Goal: Information Seeking & Learning: Learn about a topic

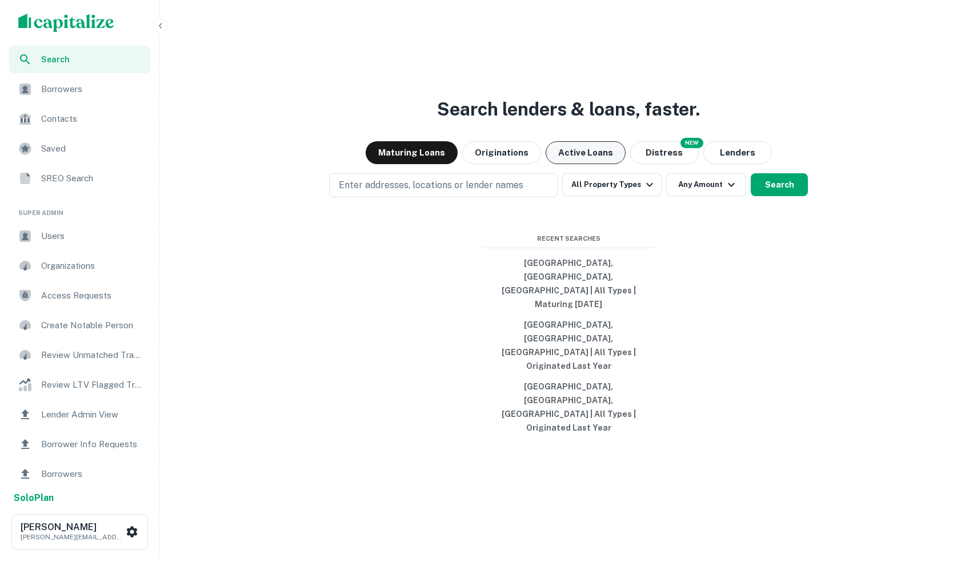
click at [581, 164] on button "Active Loans" at bounding box center [586, 152] width 80 height 23
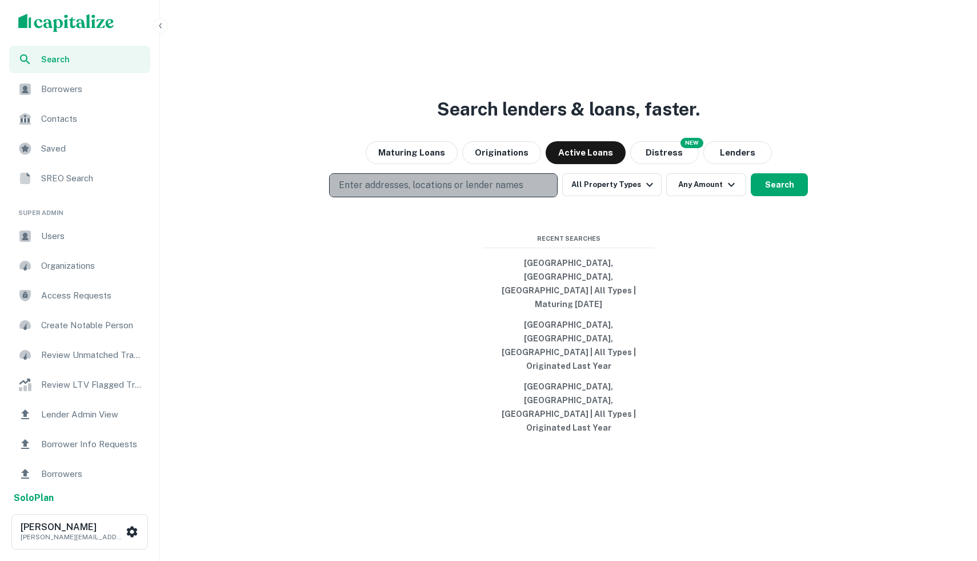
click at [508, 192] on p "Enter addresses, locations or lender names" at bounding box center [431, 185] width 185 height 14
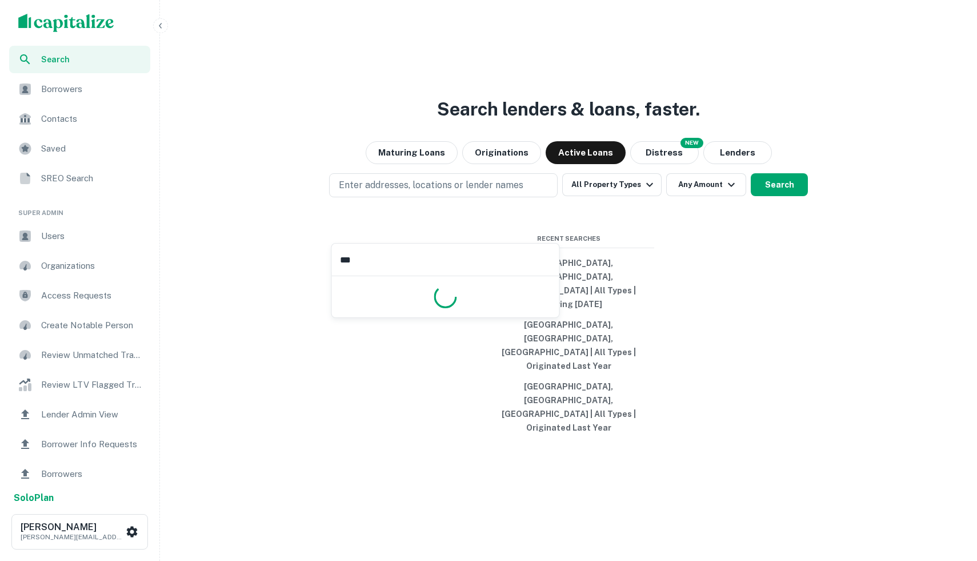
type input "****"
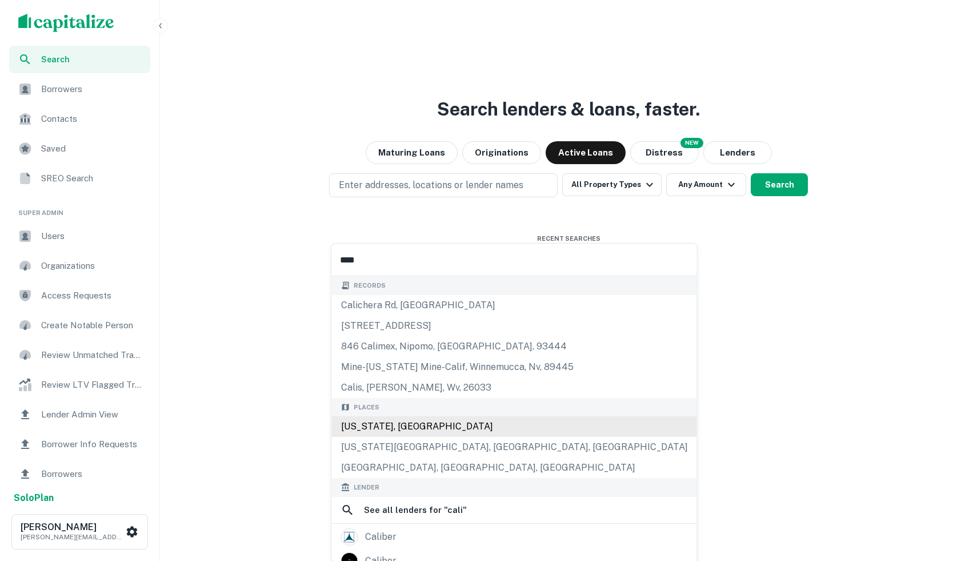
click at [405, 423] on div "[US_STATE], [GEOGRAPHIC_DATA]" at bounding box center [514, 426] width 365 height 21
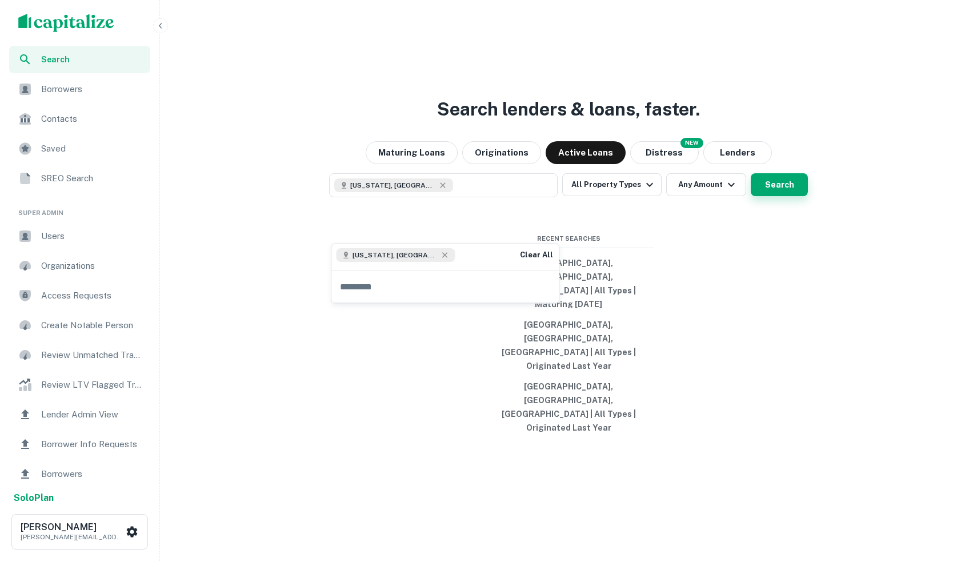
click at [781, 196] on button "Search" at bounding box center [779, 184] width 57 height 23
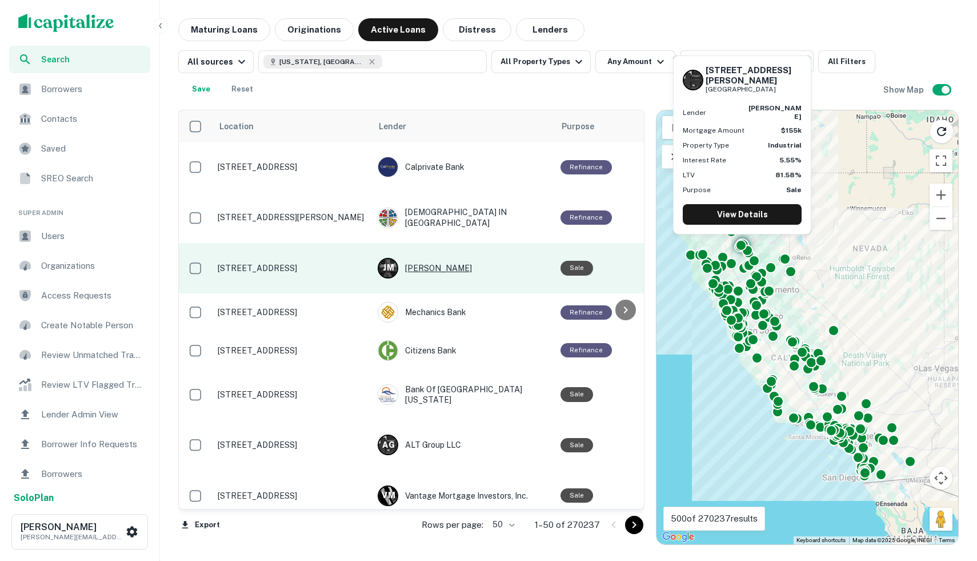
scroll to position [1, 155]
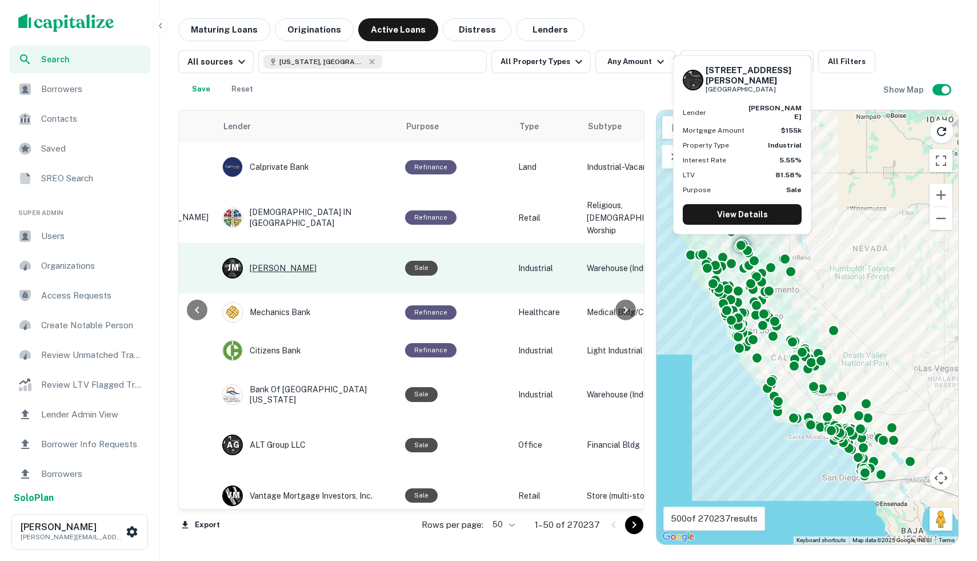
click at [355, 263] on div "[PERSON_NAME] [PERSON_NAME]" at bounding box center [307, 268] width 171 height 21
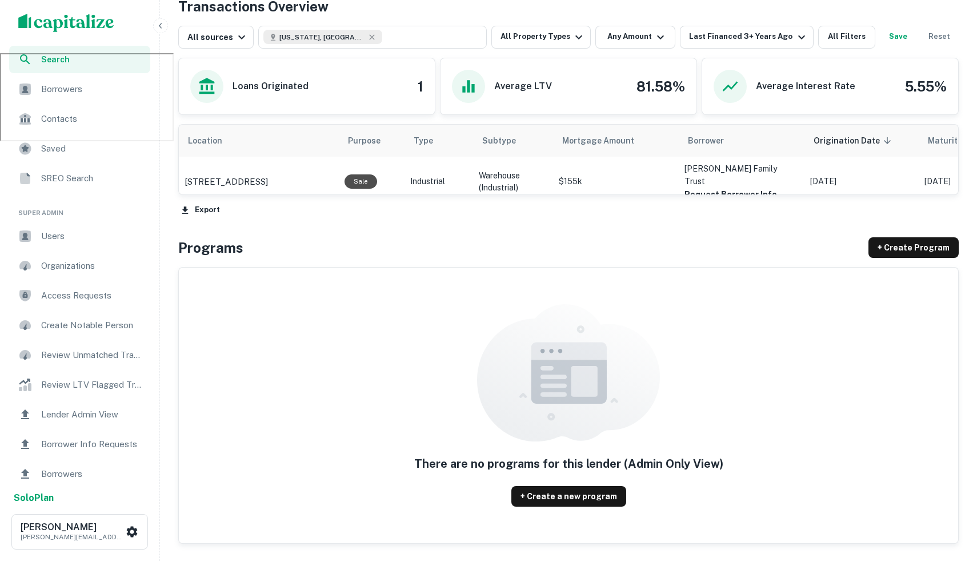
scroll to position [497, 0]
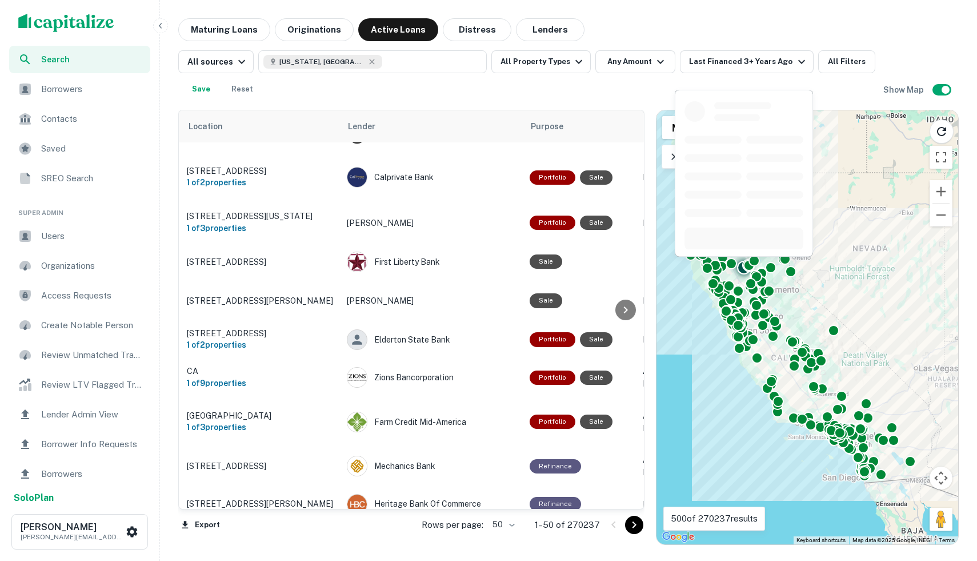
scroll to position [534, 31]
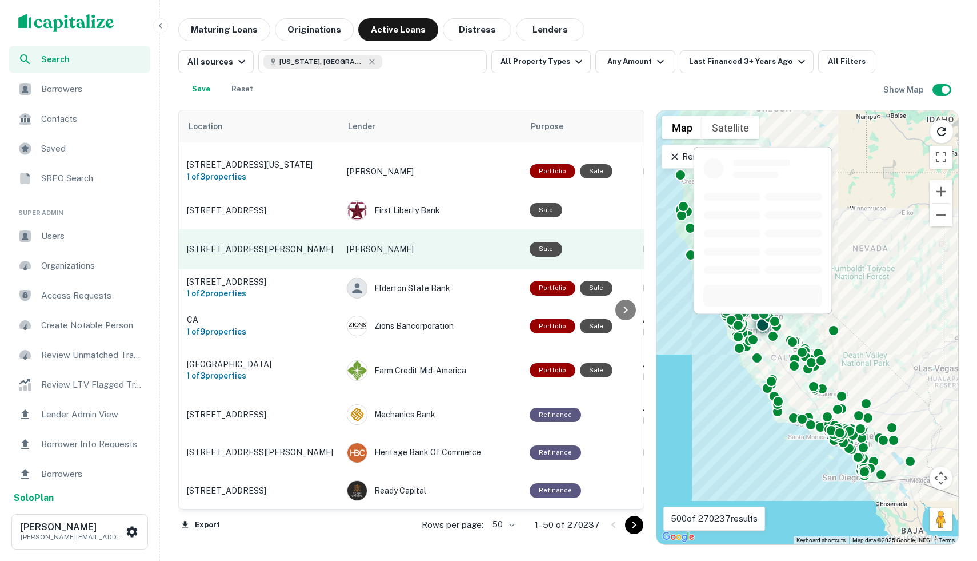
click at [422, 243] on p "[PERSON_NAME]" at bounding box center [432, 249] width 171 height 13
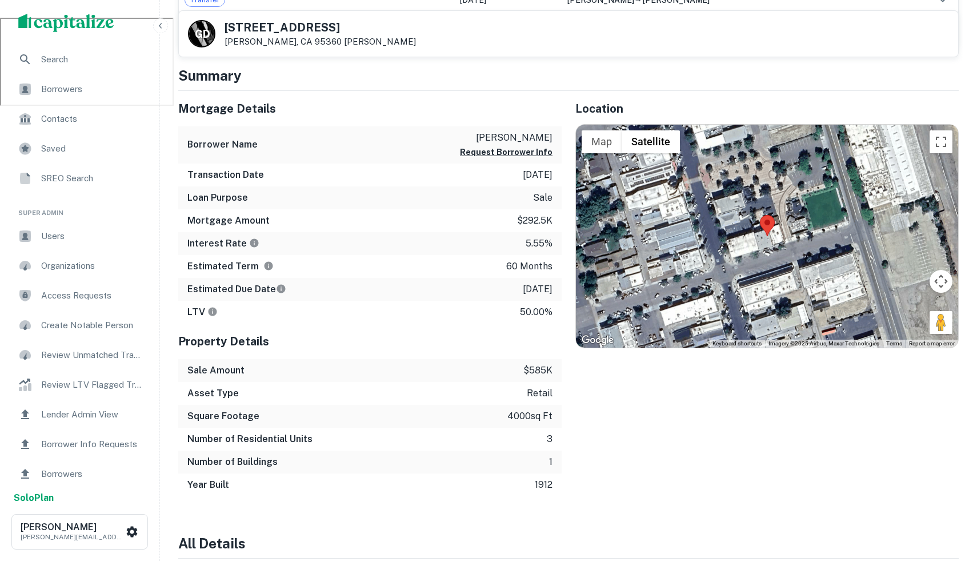
scroll to position [541, 0]
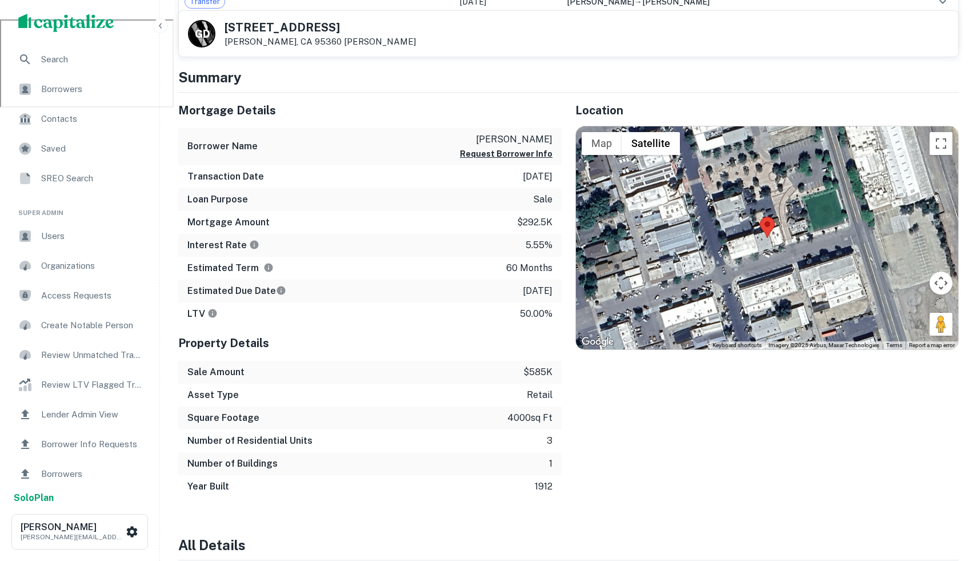
click at [211, 315] on icon "LTVs displayed on the website are for informational purposes only and may be re…" at bounding box center [212, 313] width 10 height 10
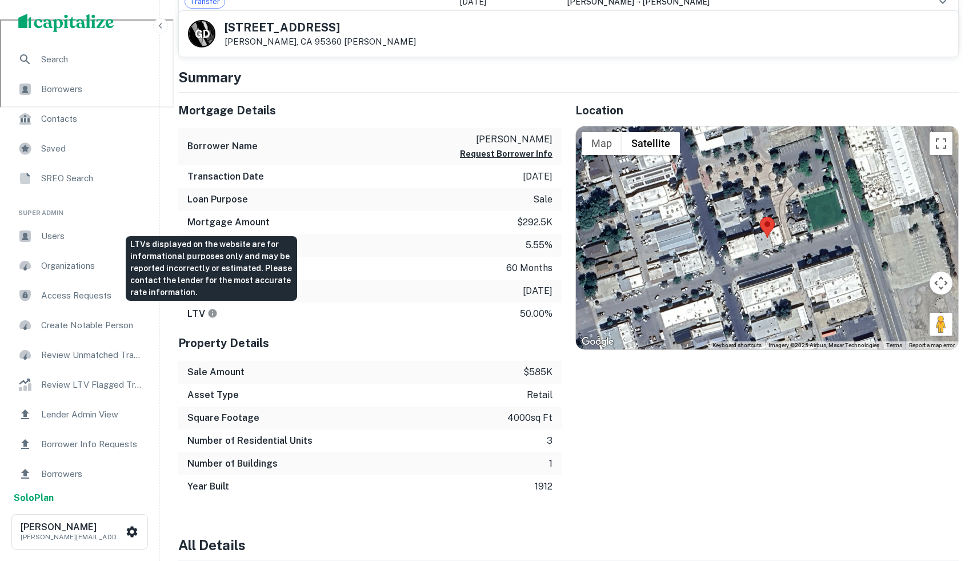
click at [211, 315] on icon "LTVs displayed on the website are for informational purposes only and may be re…" at bounding box center [212, 313] width 10 height 10
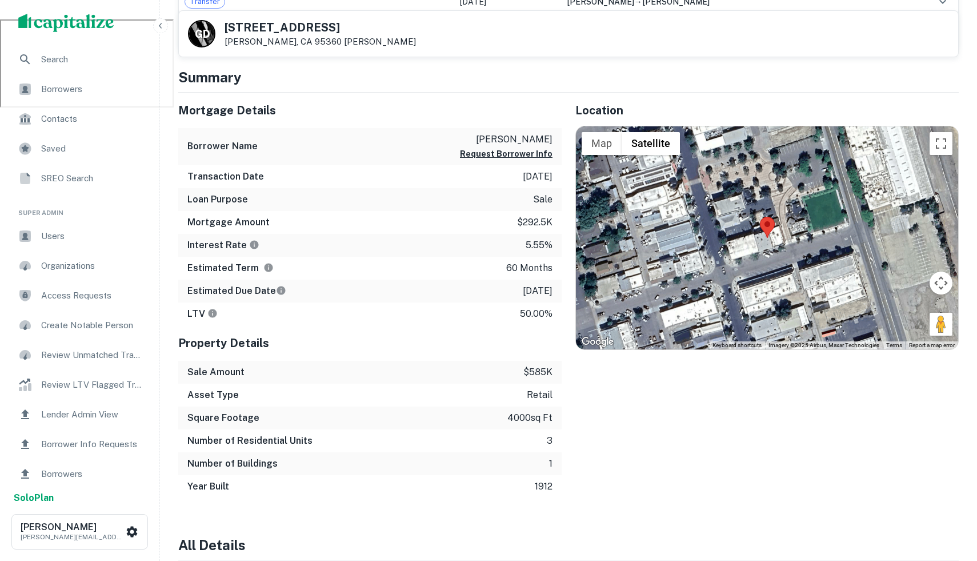
click at [195, 327] on div "Property Details" at bounding box center [369, 342] width 383 height 35
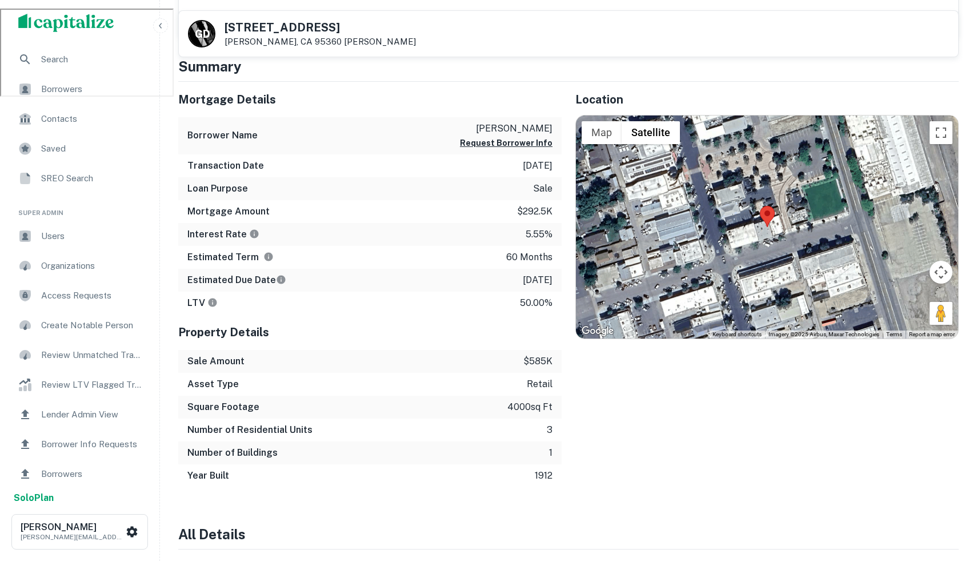
scroll to position [553, 0]
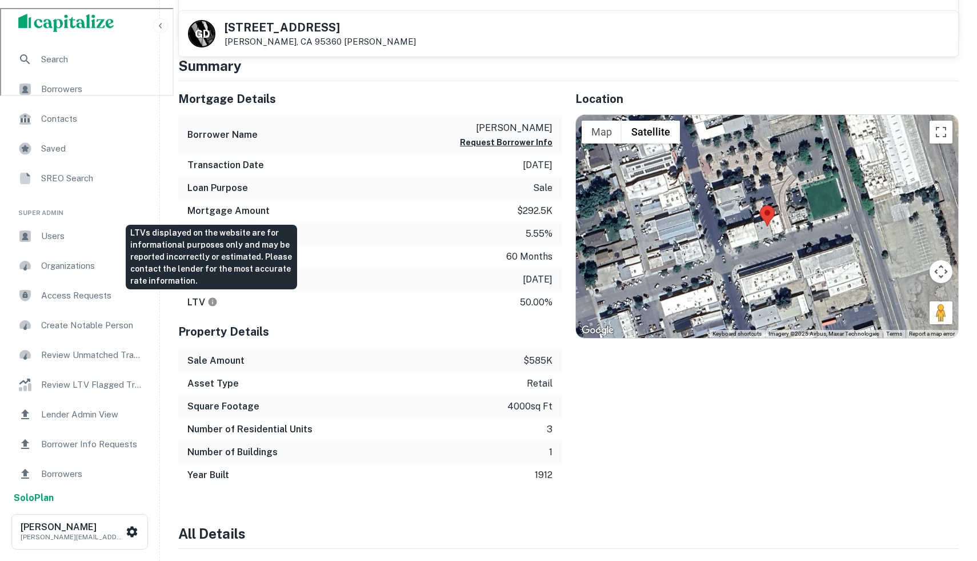
click at [207, 302] on icon "LTVs displayed on the website are for informational purposes only and may be re…" at bounding box center [212, 302] width 10 height 10
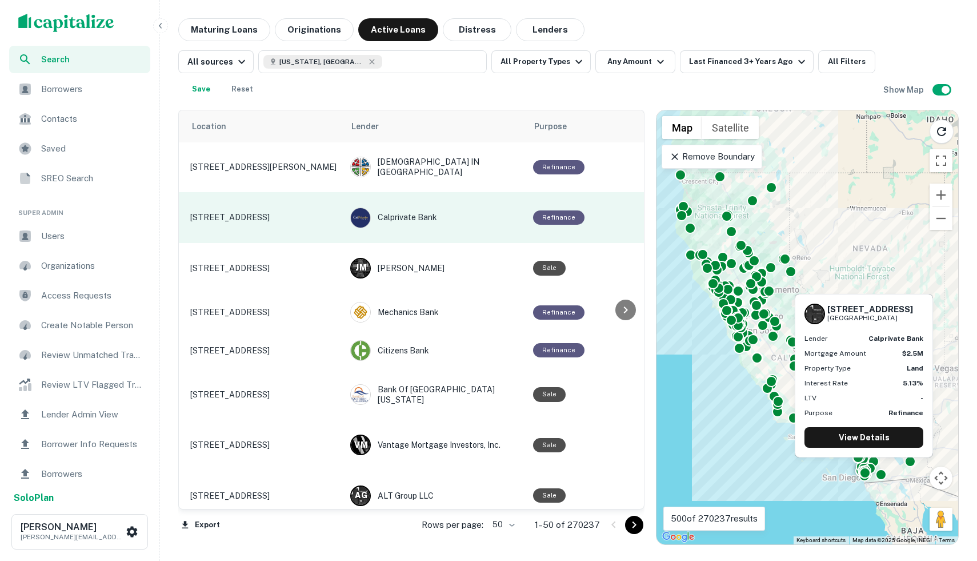
scroll to position [1, 33]
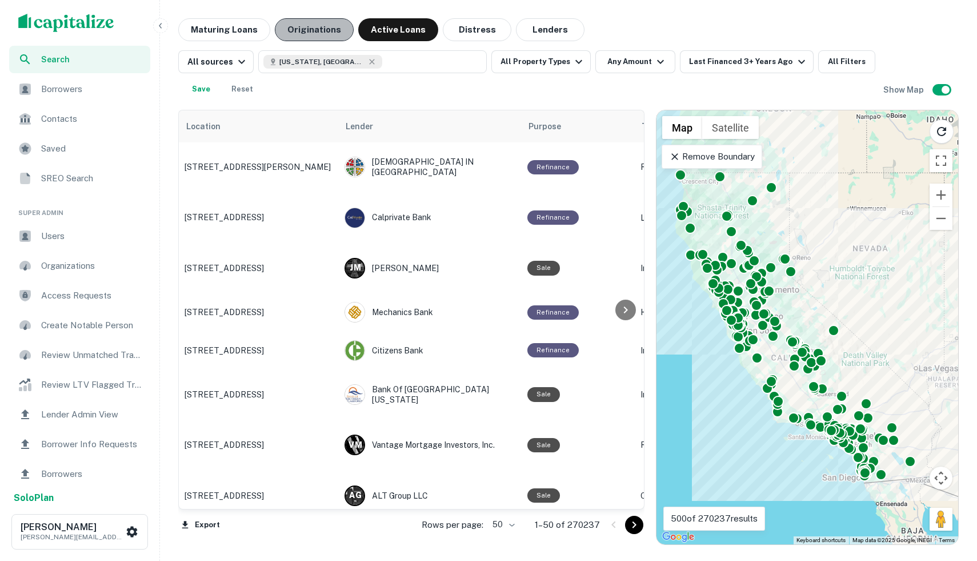
click at [333, 29] on button "Originations" at bounding box center [314, 29] width 79 height 23
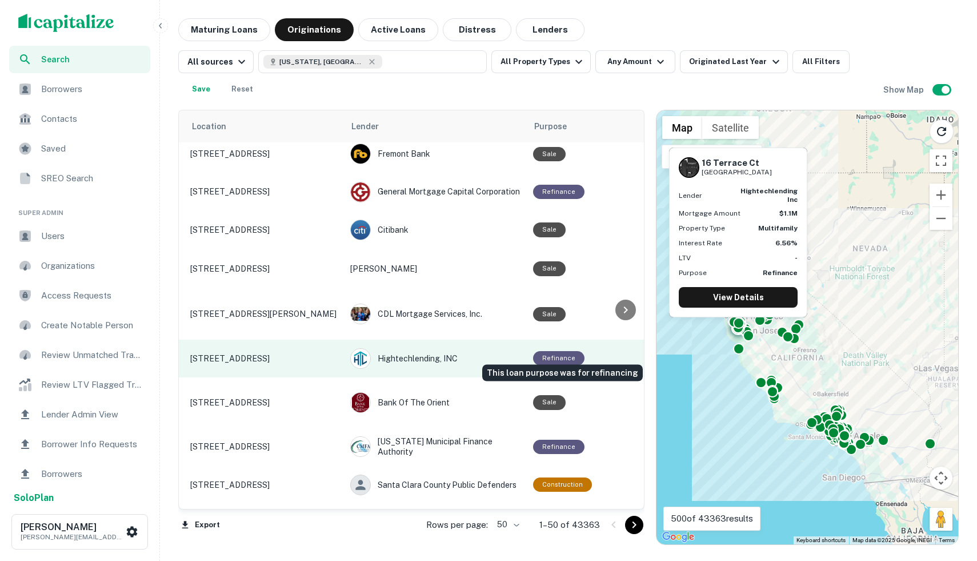
scroll to position [0, 27]
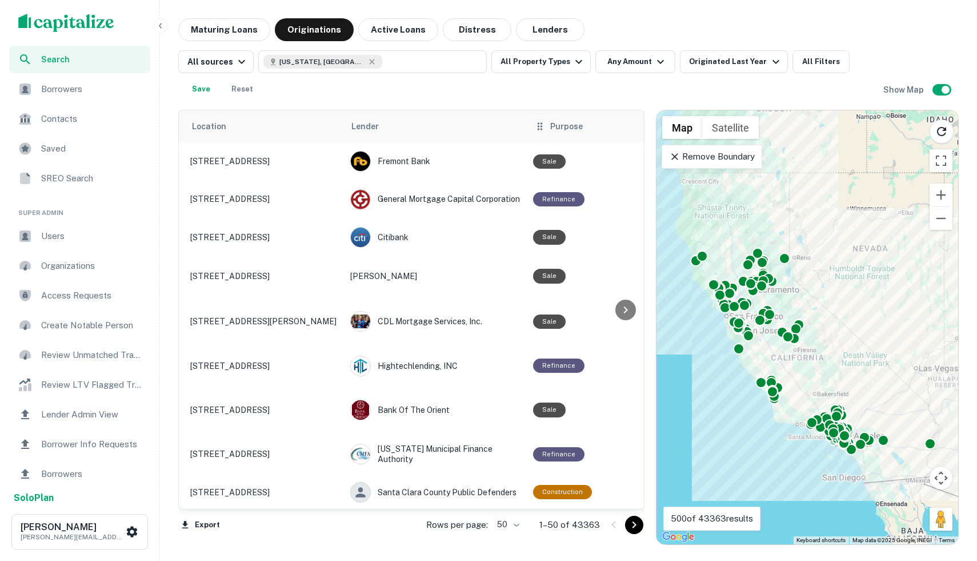
click at [549, 131] on div "Purpose" at bounding box center [587, 126] width 107 height 14
click at [539, 129] on icon at bounding box center [539, 126] width 11 height 14
click at [542, 129] on icon at bounding box center [540, 125] width 5 height 7
click at [548, 129] on div "Purpose" at bounding box center [587, 126] width 107 height 14
click at [552, 138] on th "Purpose" at bounding box center [587, 126] width 121 height 32
